Goal: Information Seeking & Learning: Learn about a topic

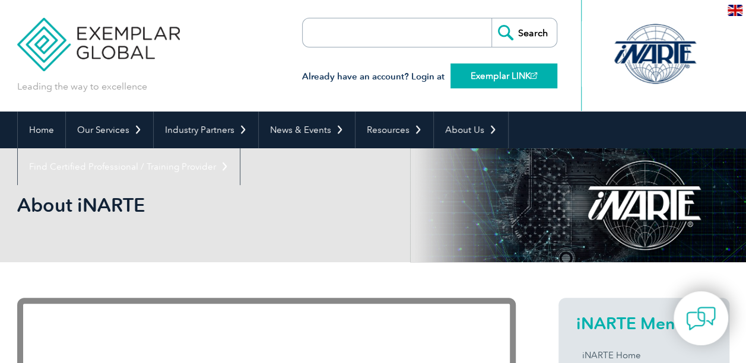
click at [521, 70] on link "Exemplar LINK" at bounding box center [503, 75] width 107 height 25
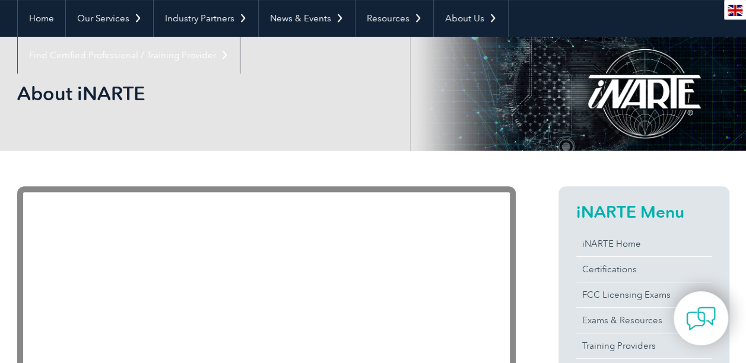
scroll to position [119, 0]
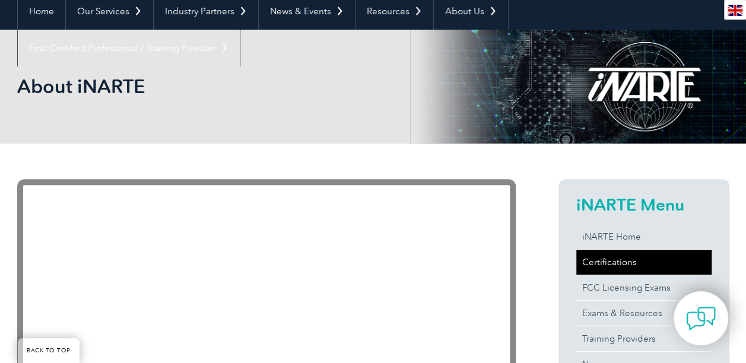
click at [597, 267] on link "Certifications" at bounding box center [643, 262] width 135 height 25
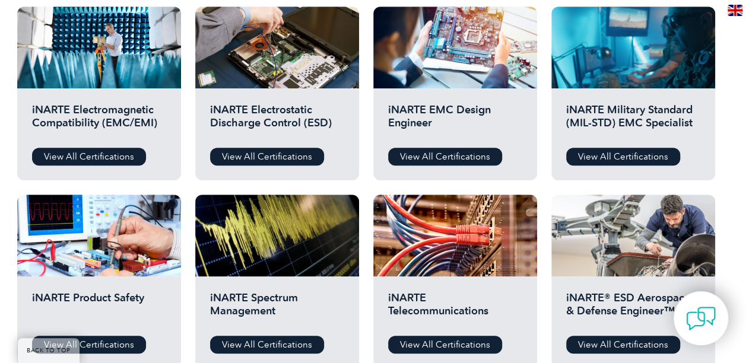
scroll to position [415, 0]
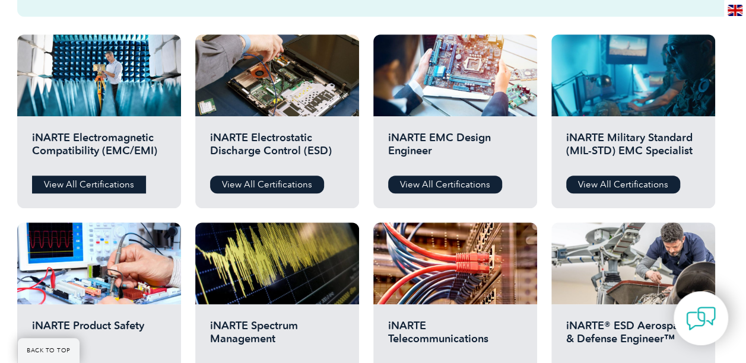
click at [96, 183] on link "View All Certifications" at bounding box center [89, 185] width 114 height 18
click at [453, 184] on link "View All Certifications" at bounding box center [445, 185] width 114 height 18
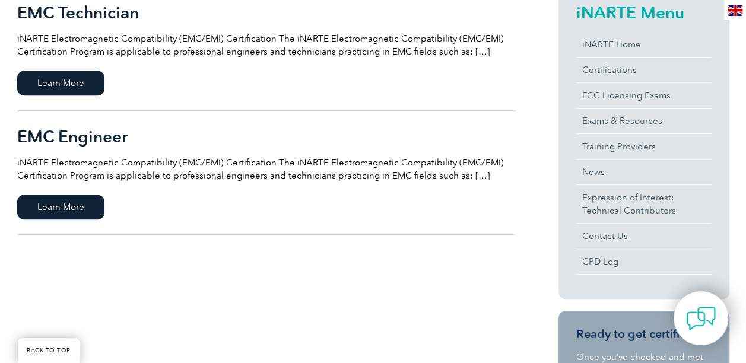
scroll to position [297, 0]
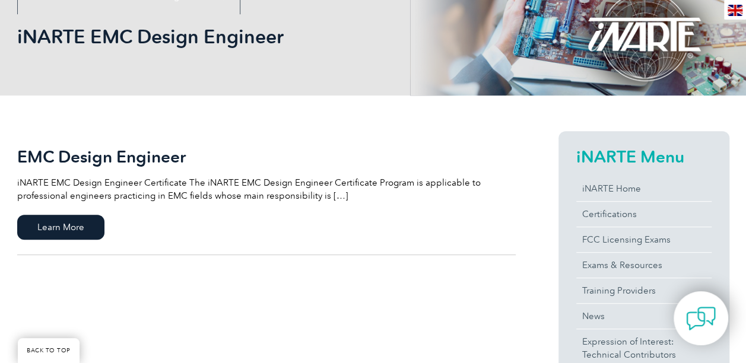
scroll to position [237, 0]
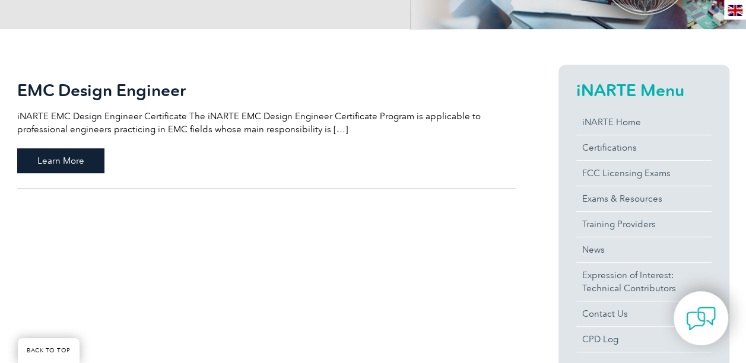
click at [78, 162] on span "Learn More" at bounding box center [60, 160] width 87 height 25
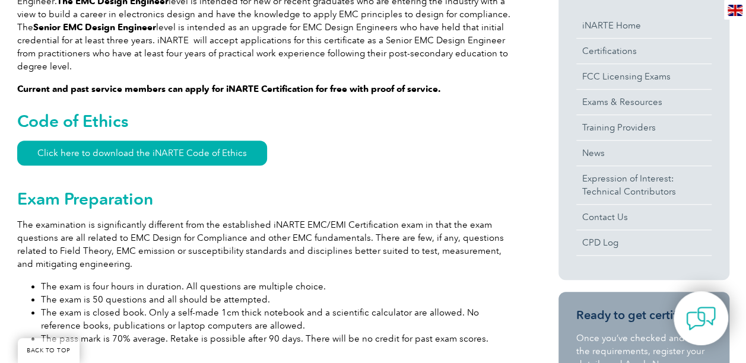
scroll to position [475, 0]
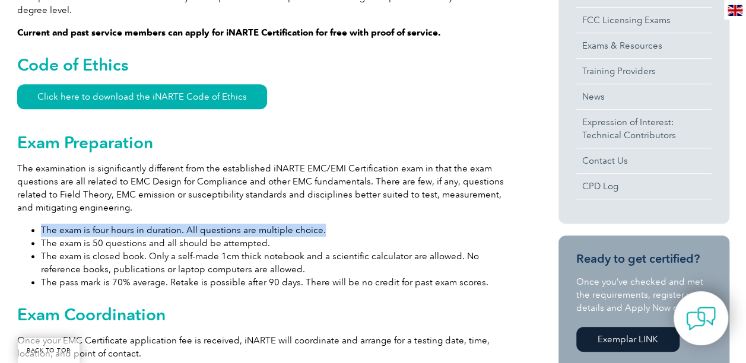
drag, startPoint x: 40, startPoint y: 218, endPoint x: 317, endPoint y: 217, distance: 276.5
click at [317, 224] on li "The exam is four hours in duration. All questions are multiple choice." at bounding box center [278, 230] width 475 height 13
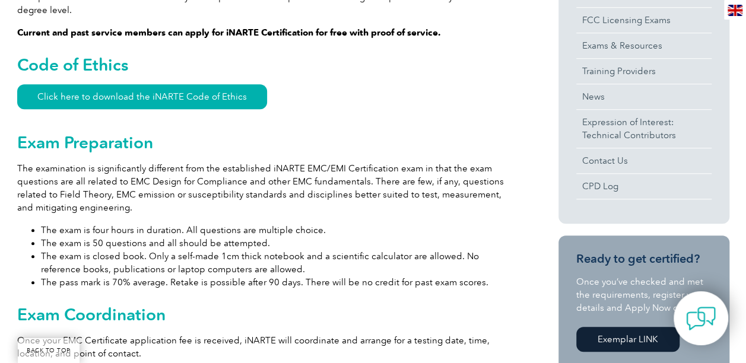
click at [106, 276] on li "The pass mark is 70% average. Retake is possible after 90 days. There will be n…" at bounding box center [278, 282] width 475 height 13
drag, startPoint x: 110, startPoint y: 271, endPoint x: 128, endPoint y: 274, distance: 18.2
click at [128, 276] on li "The pass mark is 70% average. Retake is possible after 90 days. There will be n…" at bounding box center [278, 282] width 475 height 13
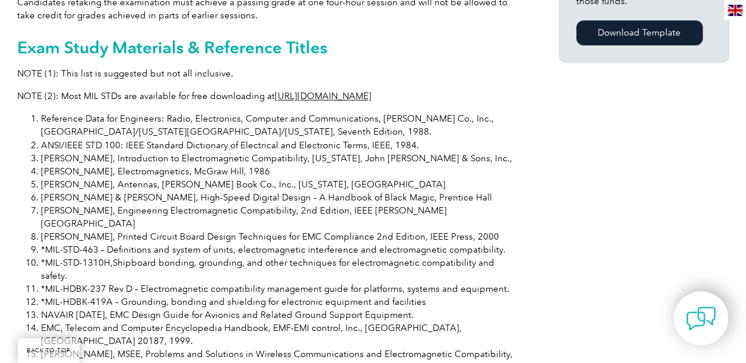
scroll to position [1009, 0]
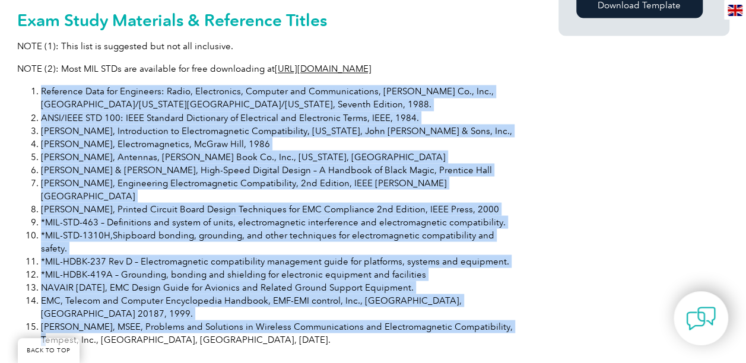
drag, startPoint x: 42, startPoint y: 75, endPoint x: 506, endPoint y: 274, distance: 505.4
click at [506, 274] on ol "Reference Data for Engineers: Radio, Electronics, Computer and Communications, …" at bounding box center [266, 215] width 498 height 261
click at [506, 320] on li "[PERSON_NAME], MSEE, Problems and Solutions in Wireless Communications and Elec…" at bounding box center [278, 333] width 475 height 26
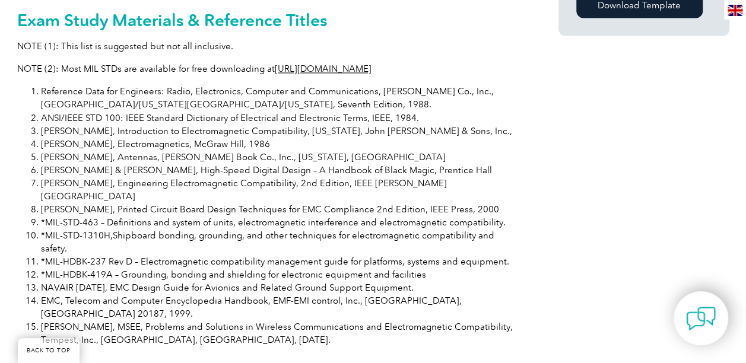
click at [304, 320] on li "Gnecco, Louis T, MSEE, Problems and Solutions in Wireless Communications and El…" at bounding box center [278, 333] width 475 height 26
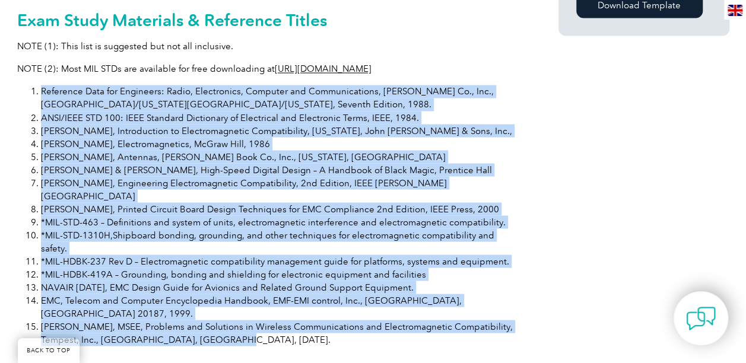
drag, startPoint x: 42, startPoint y: 78, endPoint x: 256, endPoint y: 290, distance: 300.9
click at [256, 290] on ol "Reference Data for Engineers: Radio, Electronics, Computer and Communications, …" at bounding box center [266, 215] width 498 height 261
click at [360, 63] on link "http://www.everyspec.com" at bounding box center [323, 68] width 97 height 11
